Goal: Information Seeking & Learning: Learn about a topic

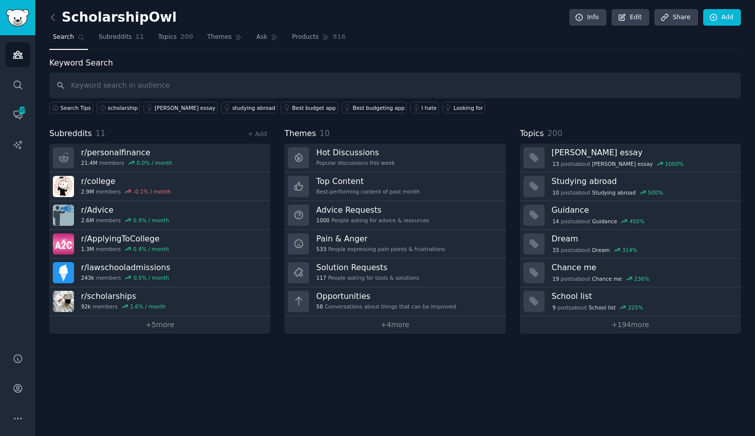
click at [48, 23] on div "ScholarshipOwl Info Edit Share Add Search Subreddits 11 Topics 200 Themes Ask P…" at bounding box center [395, 218] width 720 height 436
click at [52, 21] on icon at bounding box center [53, 17] width 11 height 11
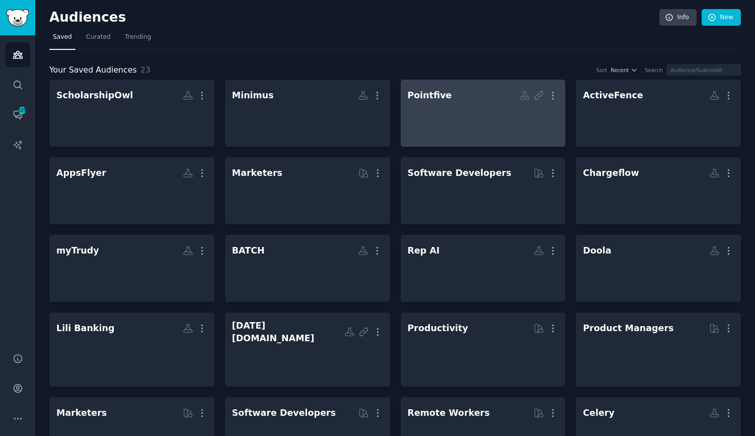
click at [457, 111] on div at bounding box center [483, 121] width 151 height 35
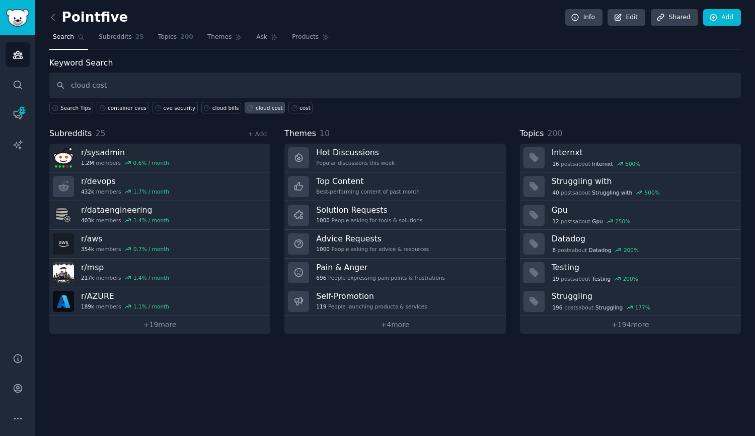
type input "cloud cost"
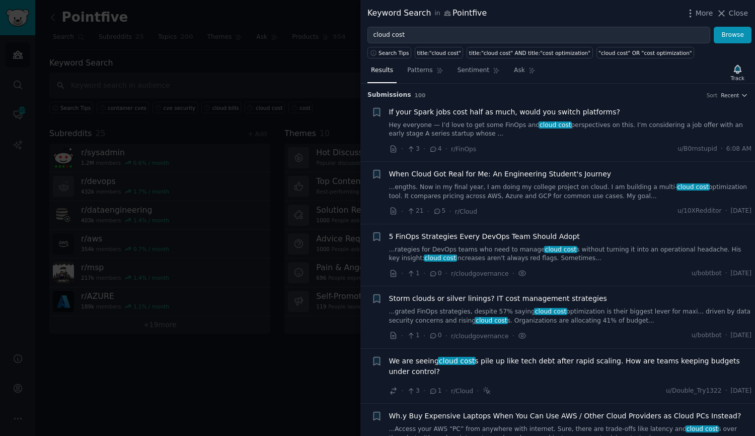
click at [570, 311] on link "...grated FinOps strategies, despite 57% saying cloud cost optimization is thei…" at bounding box center [570, 316] width 363 height 18
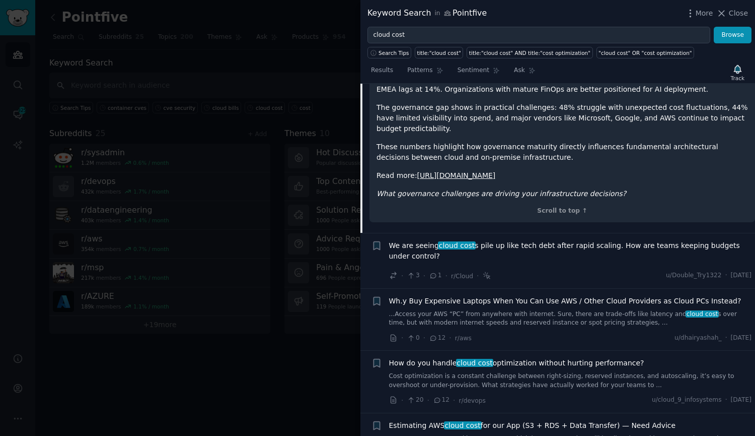
scroll to position [454, 0]
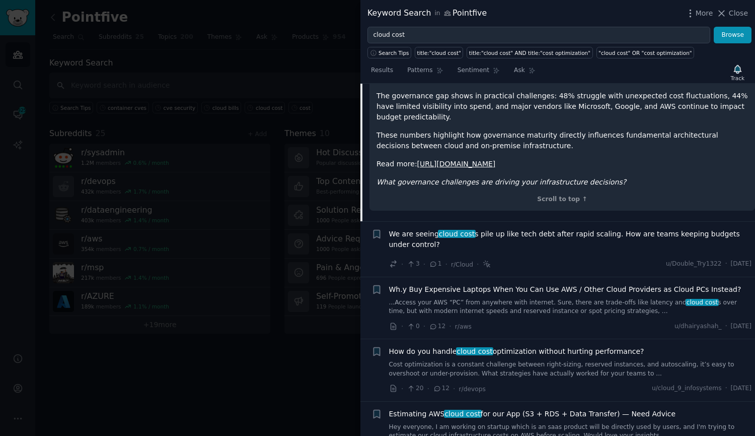
click at [493, 360] on link "Cost optimization is a constant challenge between right-sizing, reserved instan…" at bounding box center [570, 369] width 363 height 18
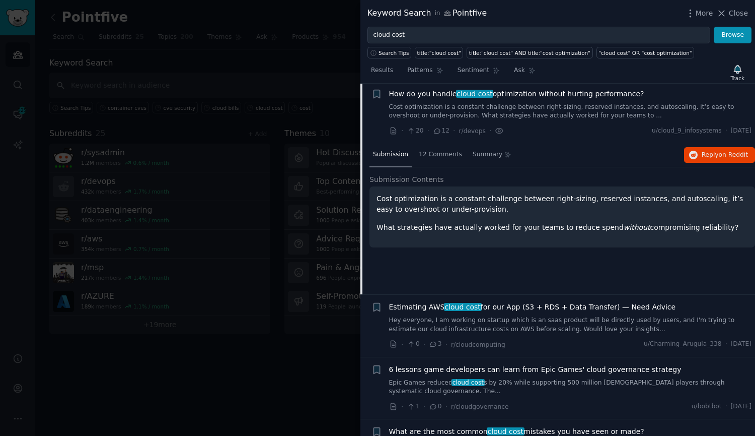
scroll to position [382, 0]
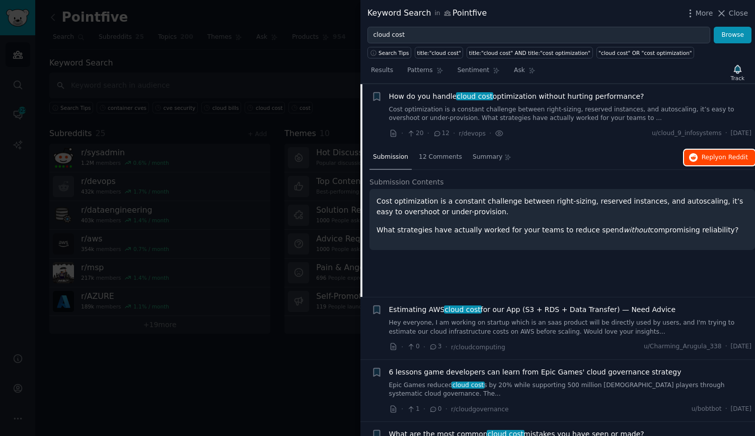
click at [731, 158] on span "on Reddit" at bounding box center [733, 157] width 29 height 7
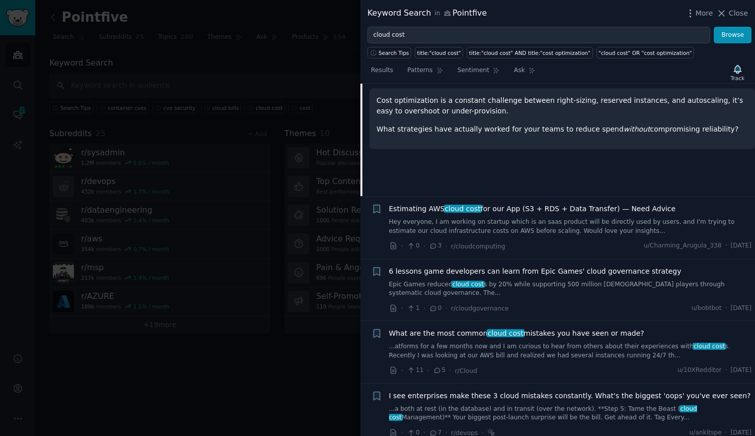
scroll to position [482, 0]
